Goal: Task Accomplishment & Management: Manage account settings

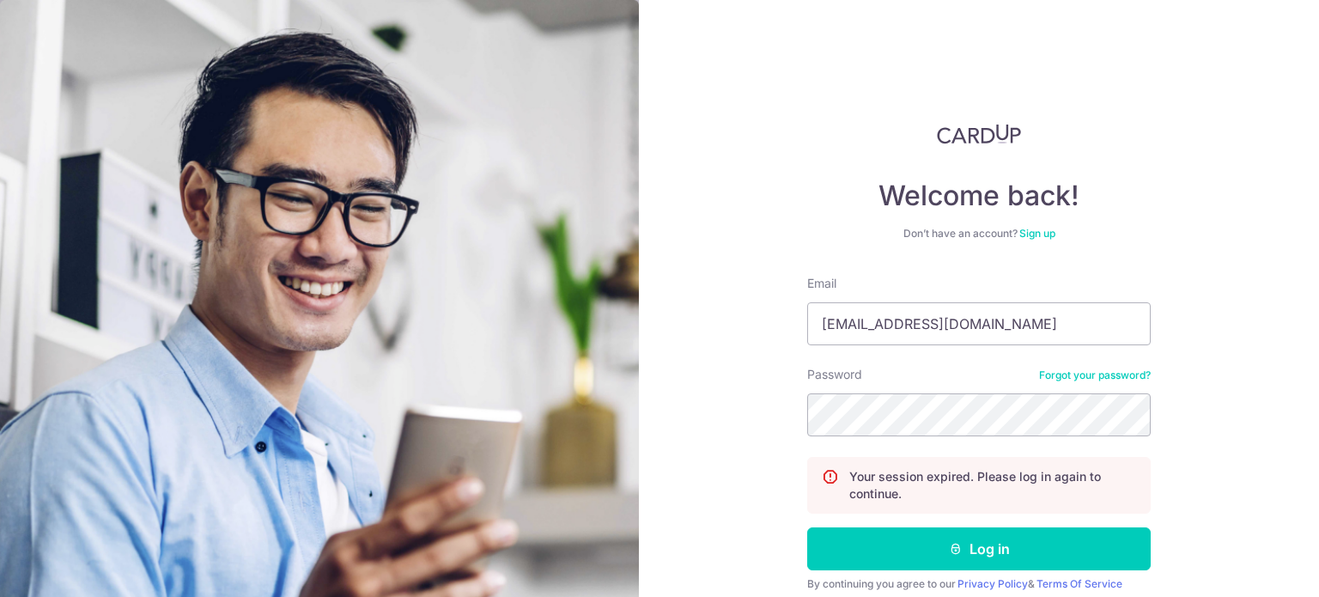
type input "[EMAIL_ADDRESS][DOMAIN_NAME]"
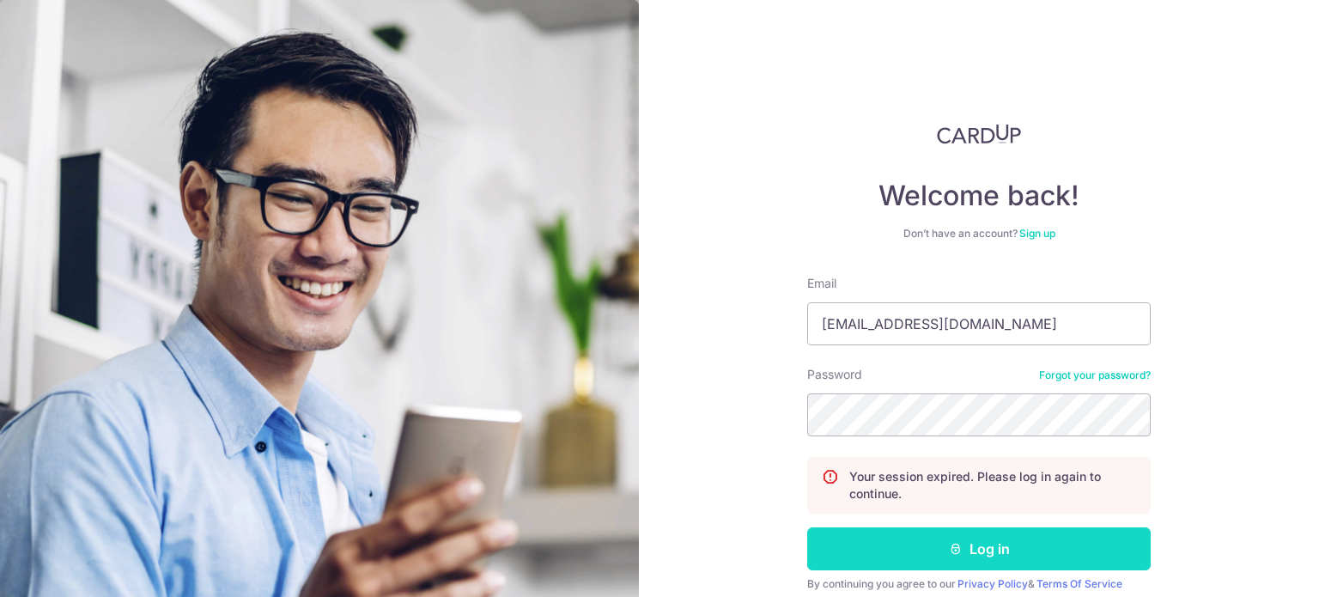
click at [973, 545] on button "Log in" at bounding box center [978, 548] width 343 height 43
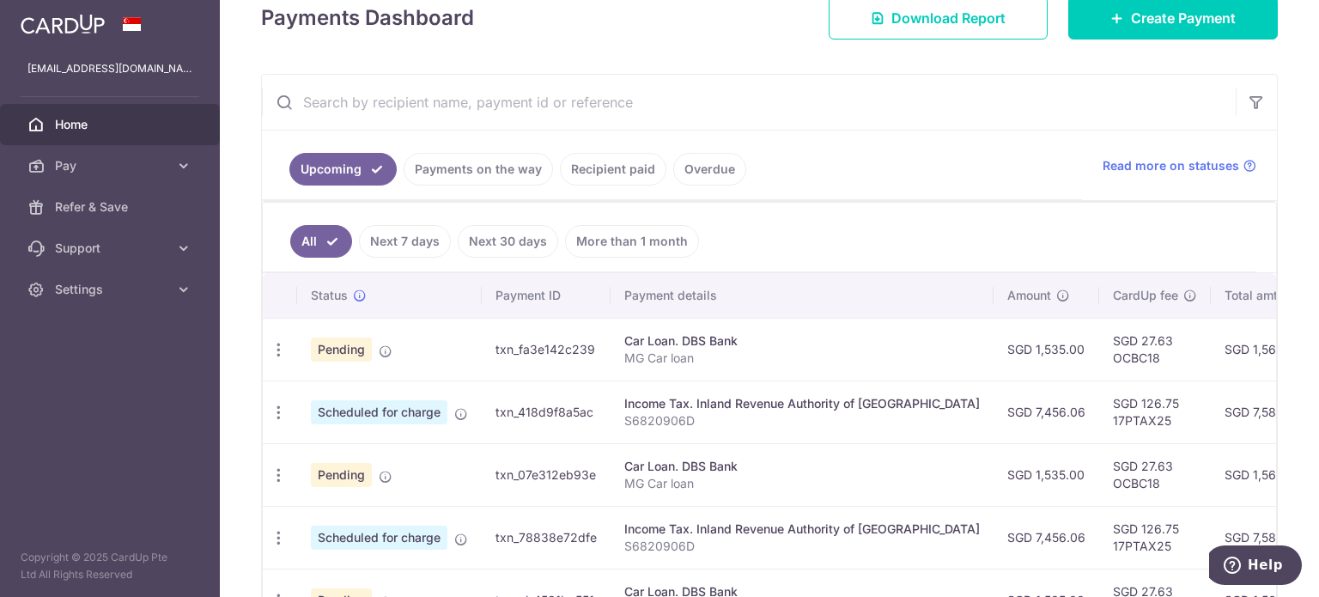
click at [398, 236] on link "Next 7 days" at bounding box center [405, 241] width 92 height 33
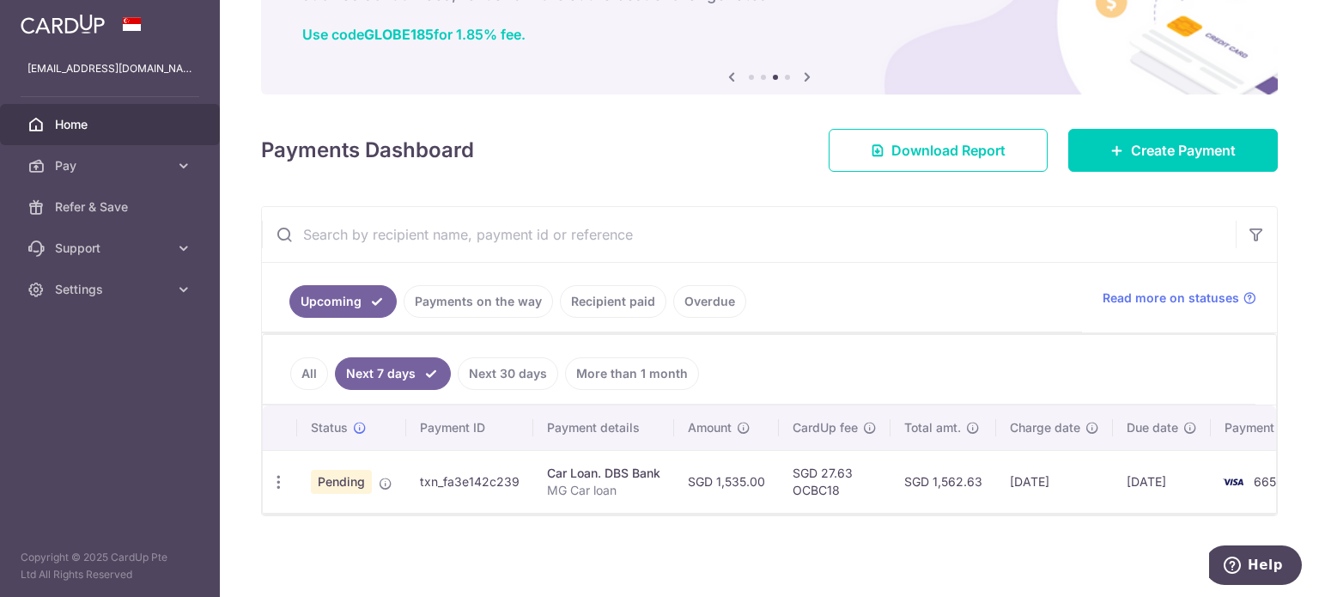
click at [78, 121] on span "Home" at bounding box center [111, 124] width 113 height 17
